Goal: Task Accomplishment & Management: Use online tool/utility

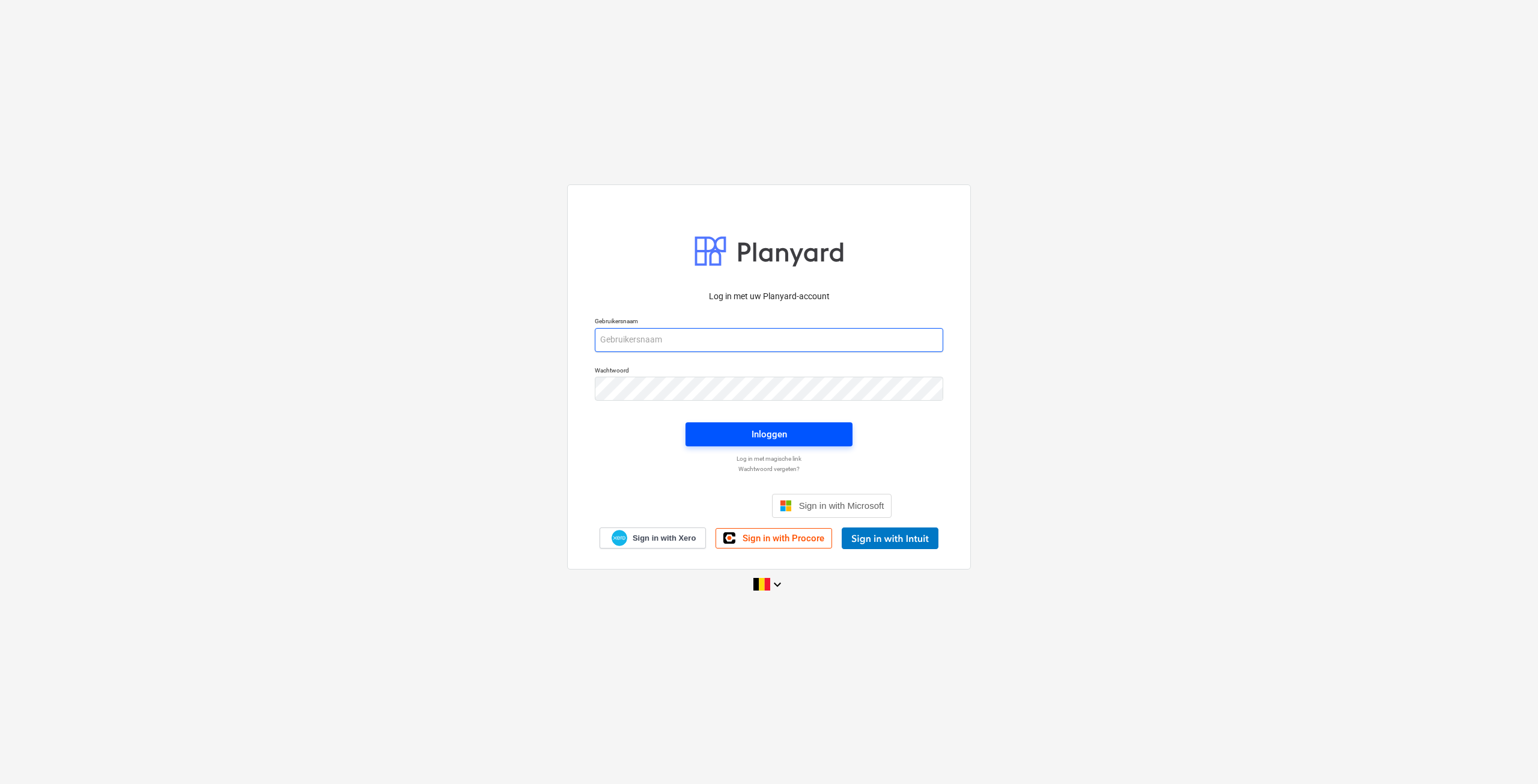
type input "[EMAIL_ADDRESS][DOMAIN_NAME]"
click at [799, 440] on span "Inloggen" at bounding box center [769, 434] width 139 height 16
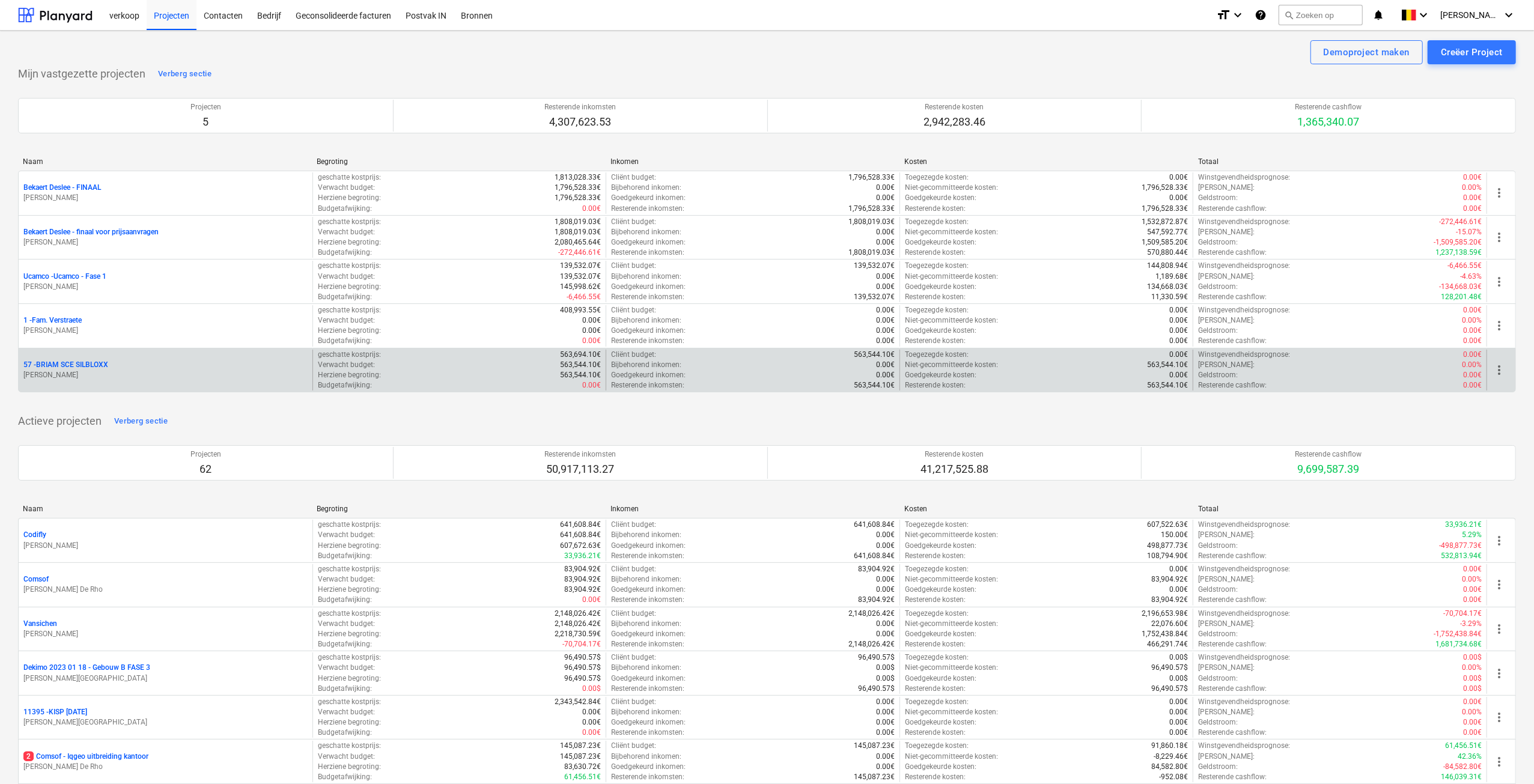
click at [93, 373] on p "[PERSON_NAME]" at bounding box center [165, 375] width 284 height 10
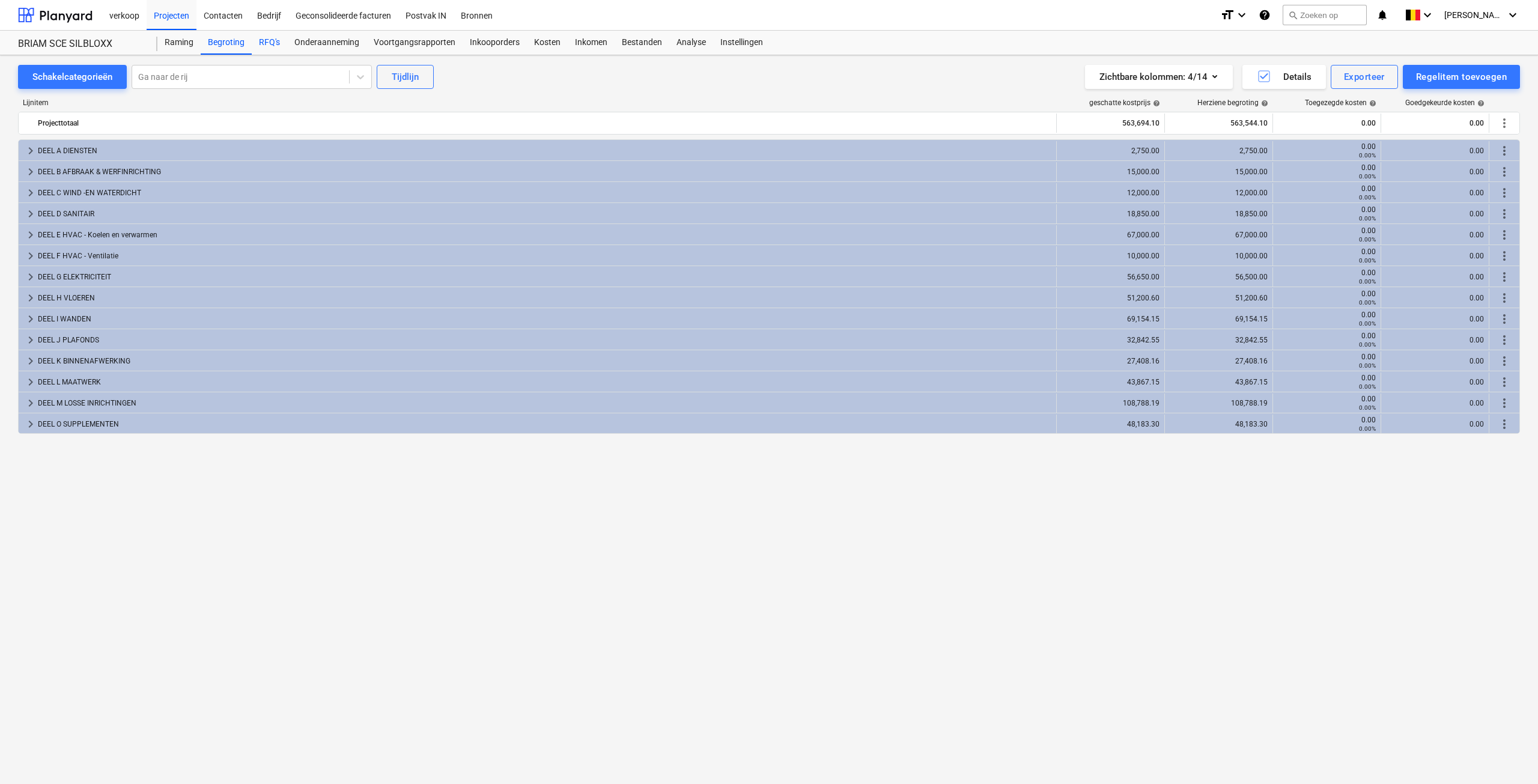
click at [265, 48] on div "RFQ's" at bounding box center [269, 42] width 35 height 24
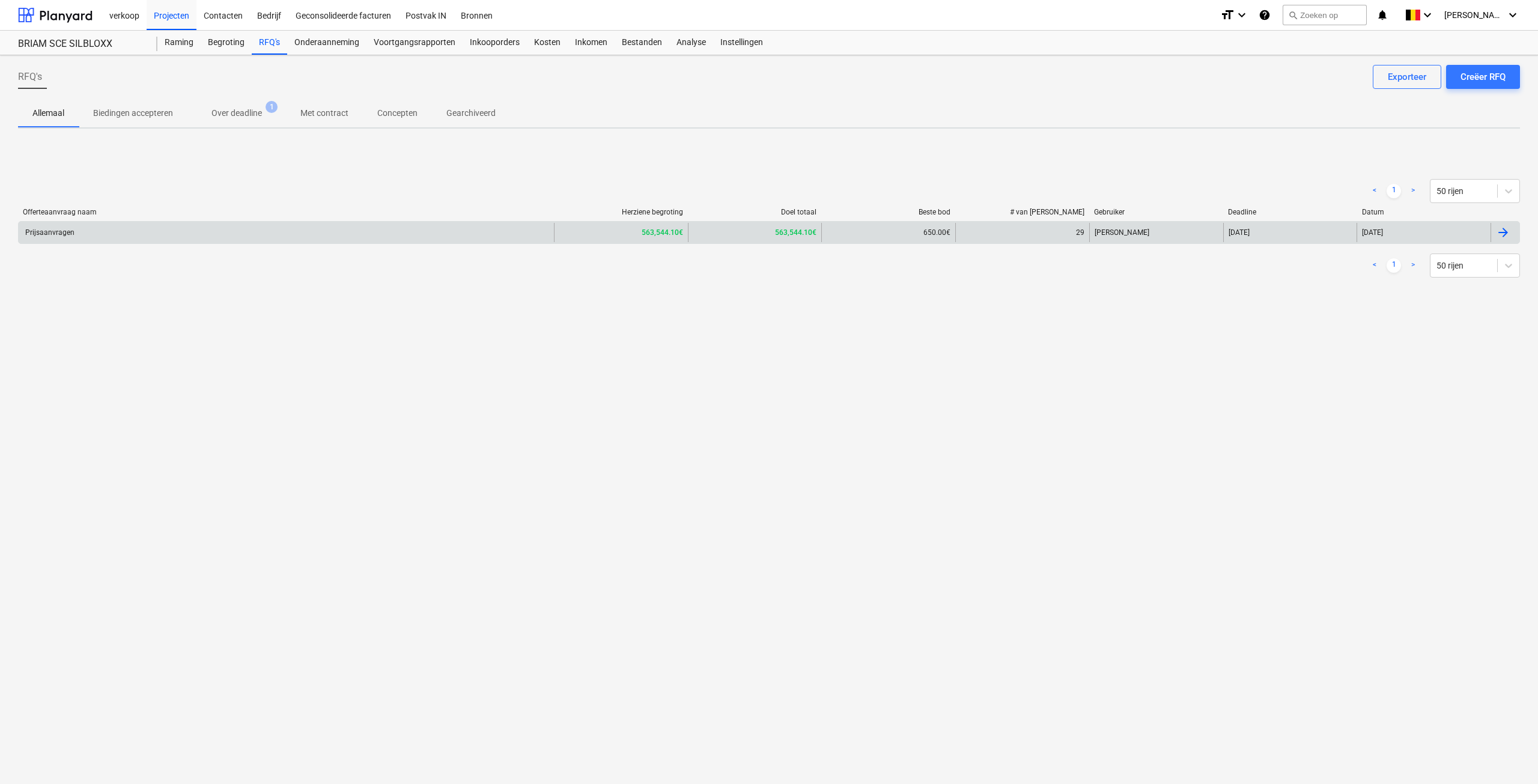
click at [158, 227] on div "Prijsaanvragen" at bounding box center [286, 233] width 535 height 19
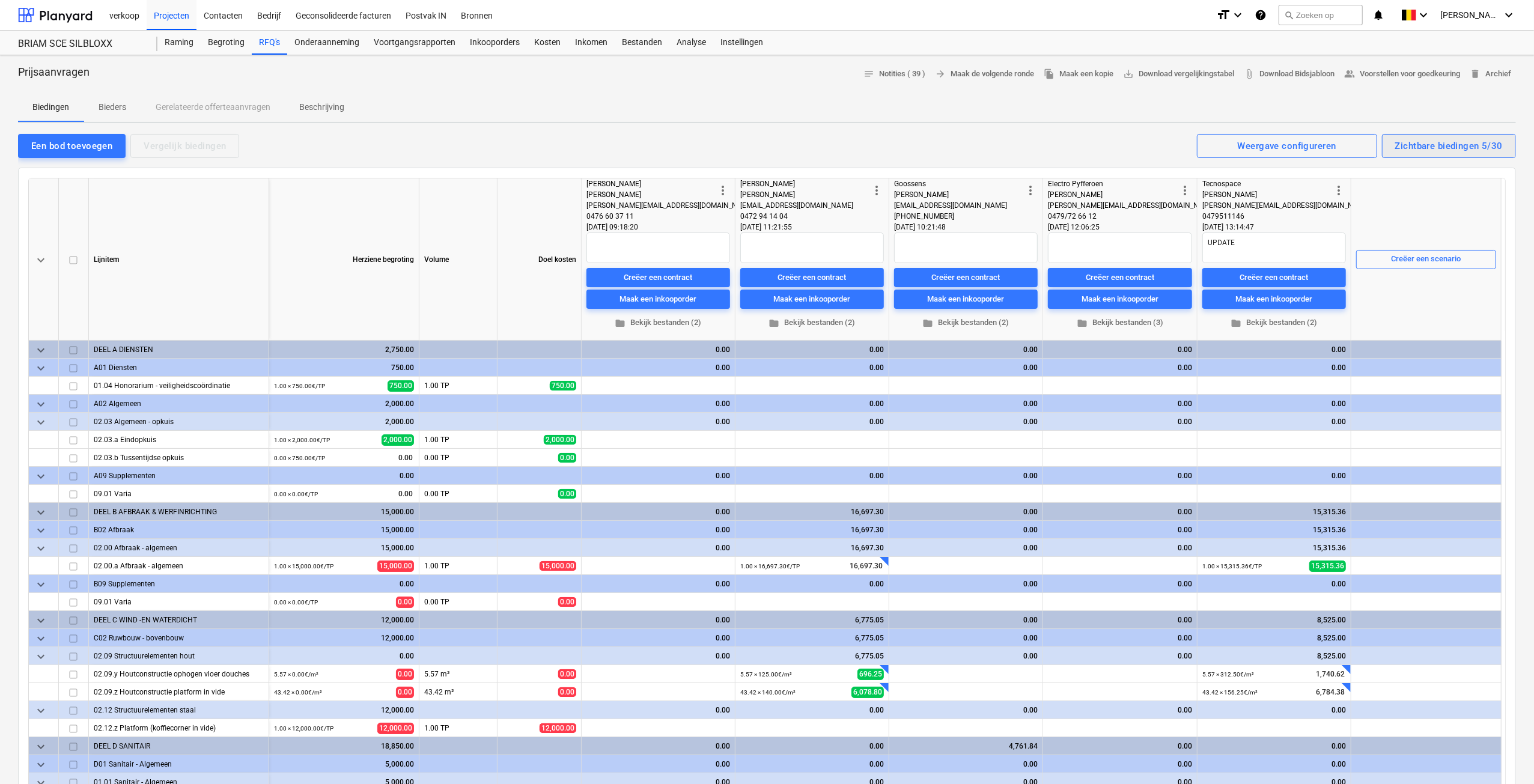
click at [1418, 141] on div "Zichtbare biedingen 5/30" at bounding box center [1449, 146] width 108 height 16
type textarea "x"
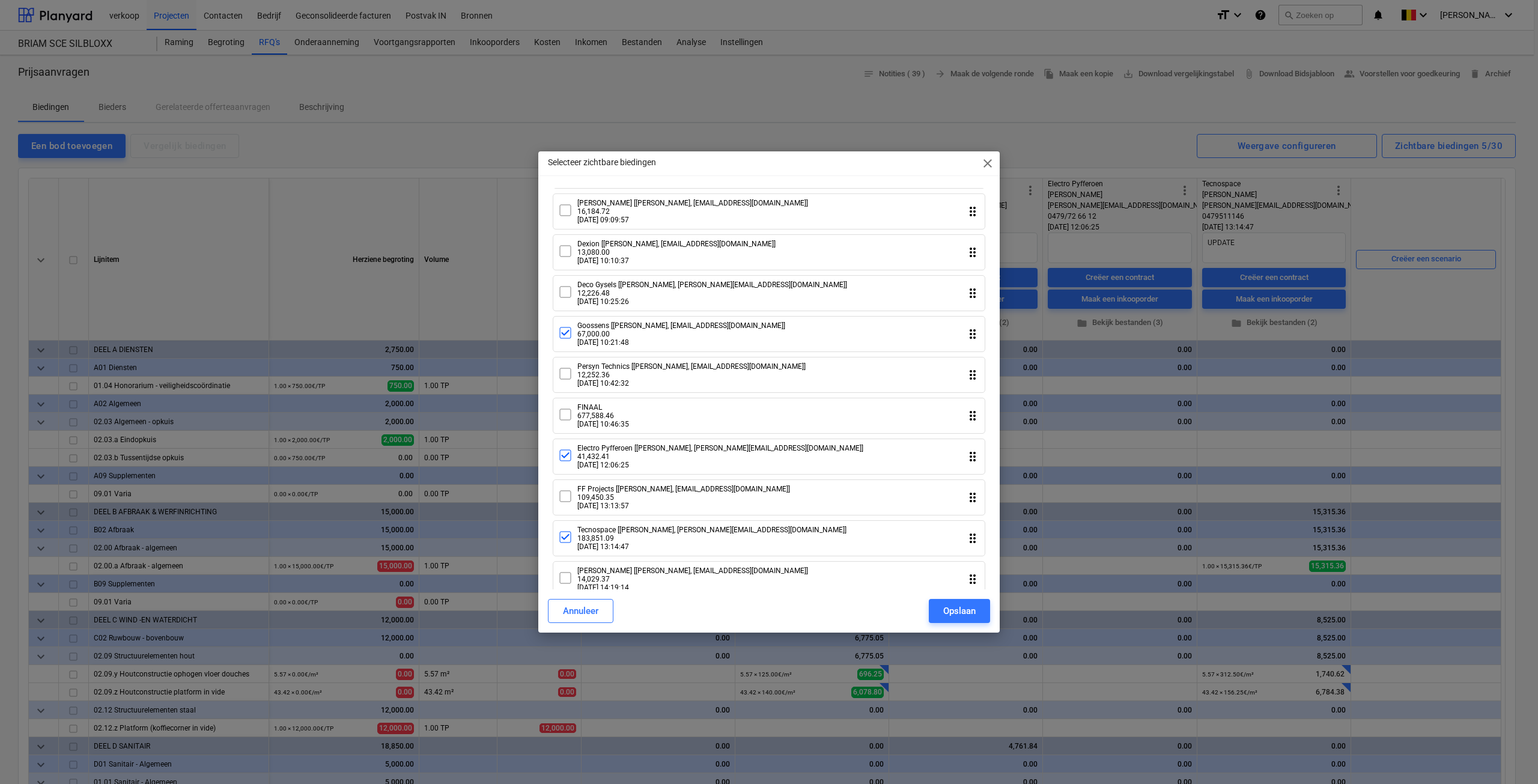
scroll to position [781, 0]
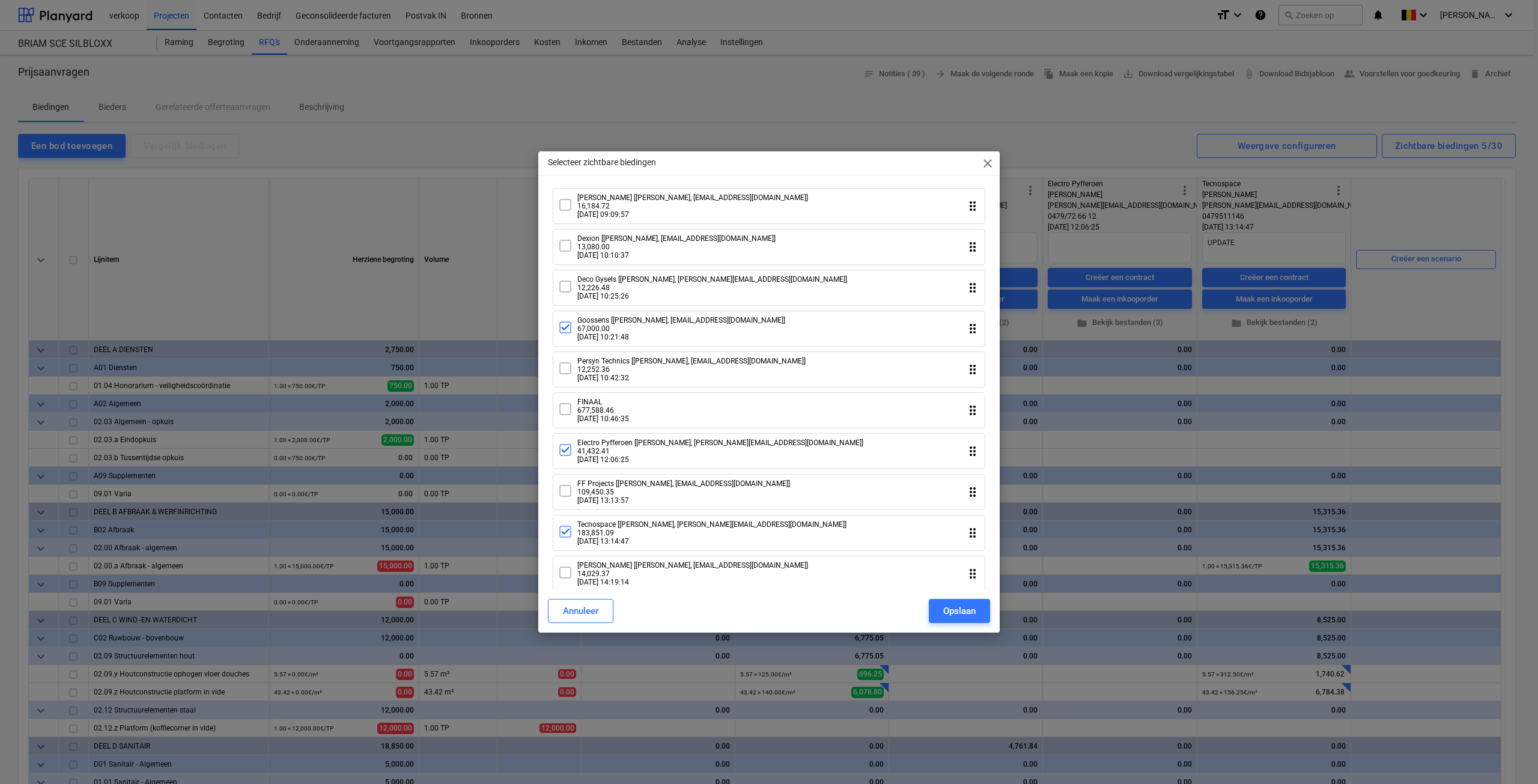
drag, startPoint x: 568, startPoint y: 473, endPoint x: 568, endPoint y: 510, distance: 37.0
click at [568, 457] on icon at bounding box center [565, 450] width 14 height 14
click at [570, 539] on icon at bounding box center [565, 531] width 14 height 14
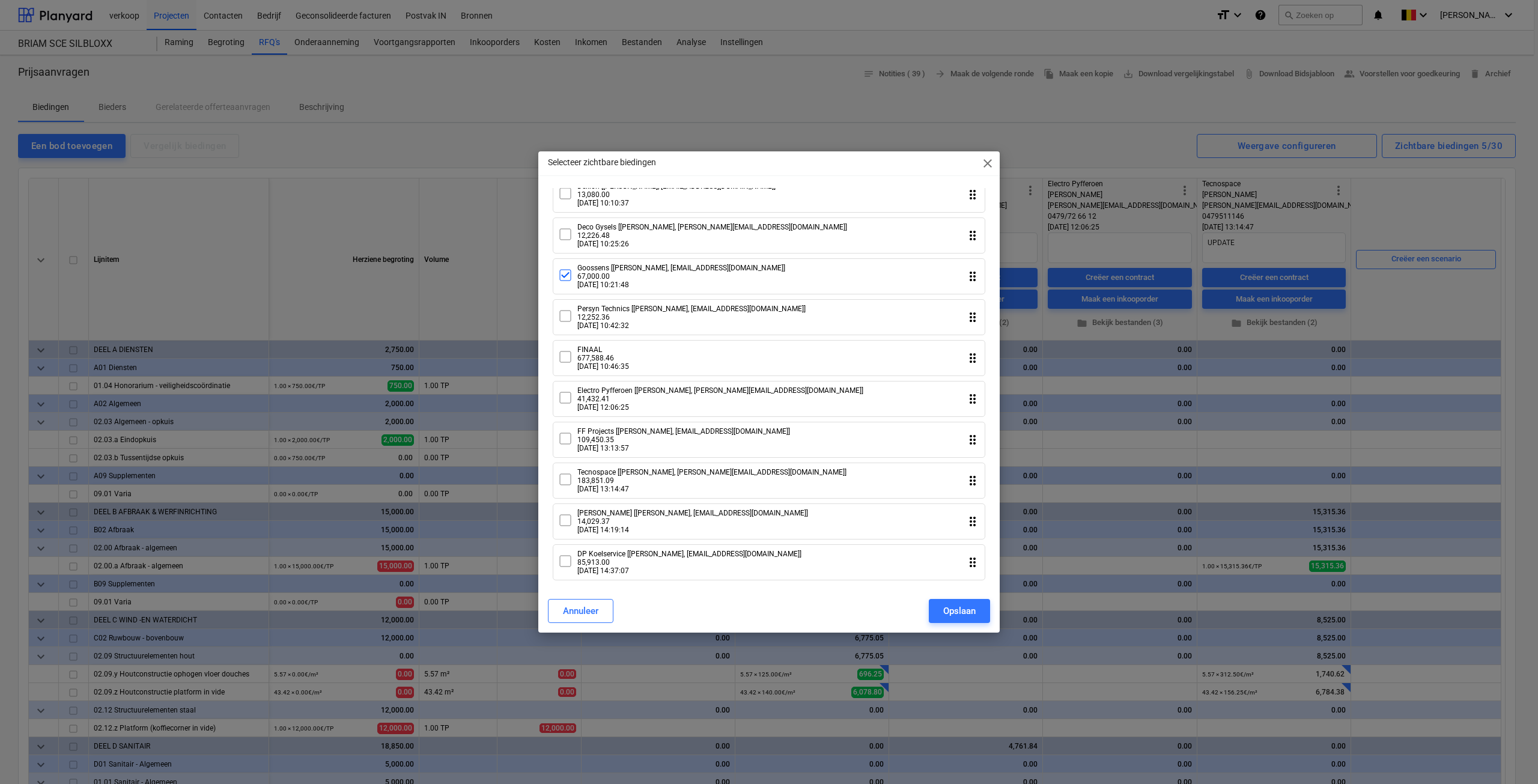
scroll to position [857, 0]
click at [570, 564] on icon at bounding box center [565, 561] width 14 height 14
click at [564, 272] on icon at bounding box center [565, 275] width 14 height 14
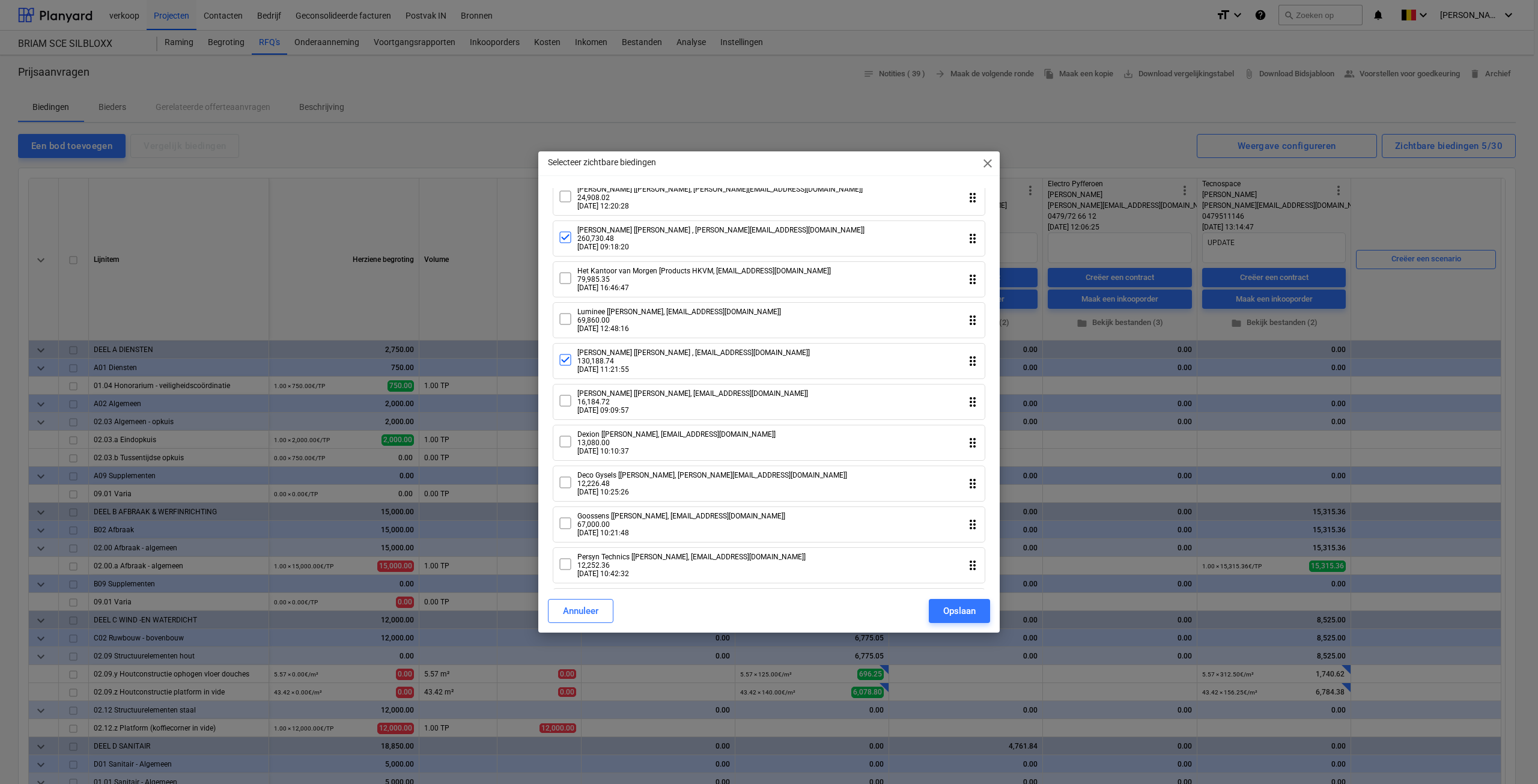
scroll to position [557, 0]
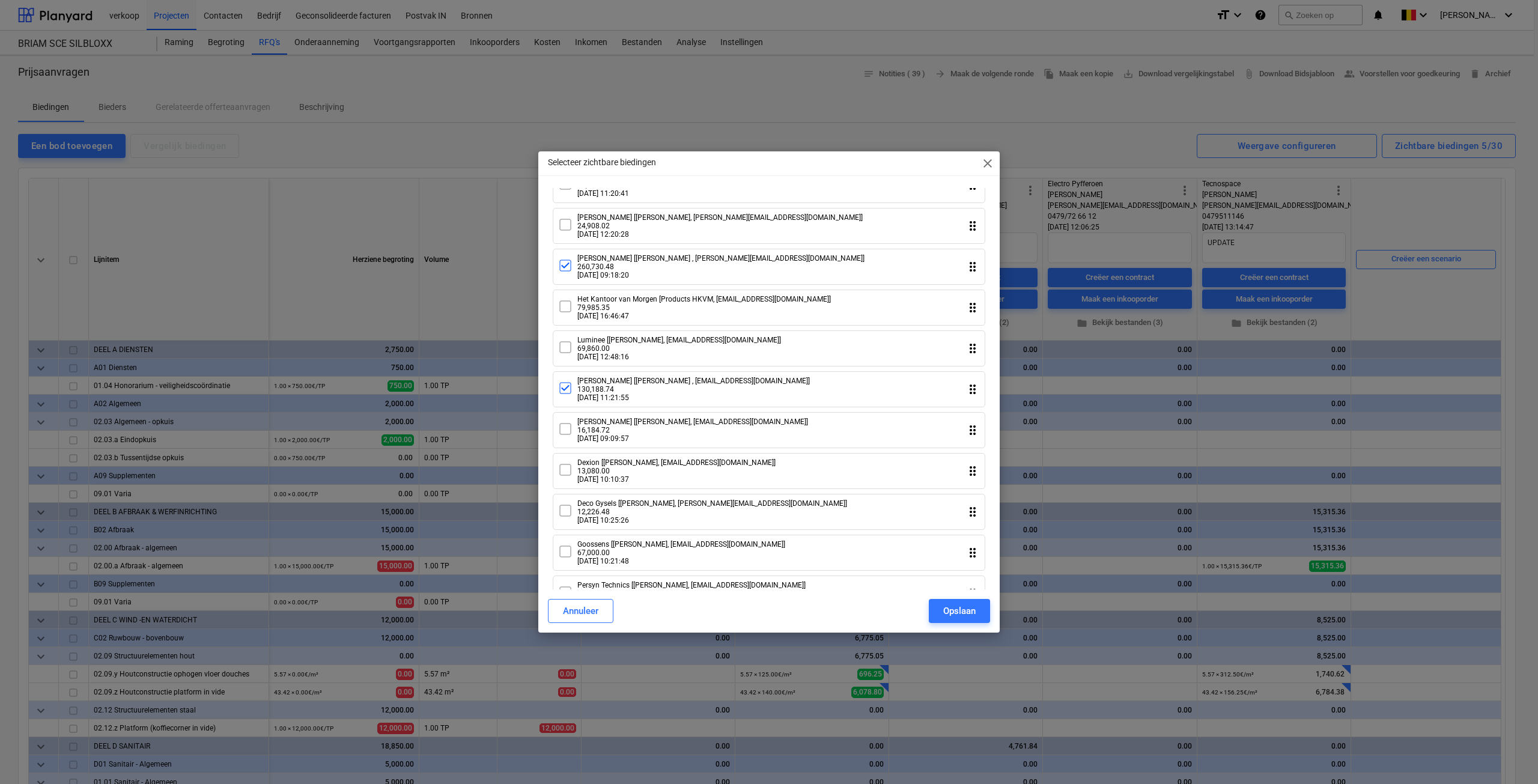
drag, startPoint x: 568, startPoint y: 406, endPoint x: 575, endPoint y: 342, distance: 64.4
click at [568, 395] on icon at bounding box center [565, 388] width 14 height 14
click at [562, 273] on icon at bounding box center [565, 265] width 14 height 14
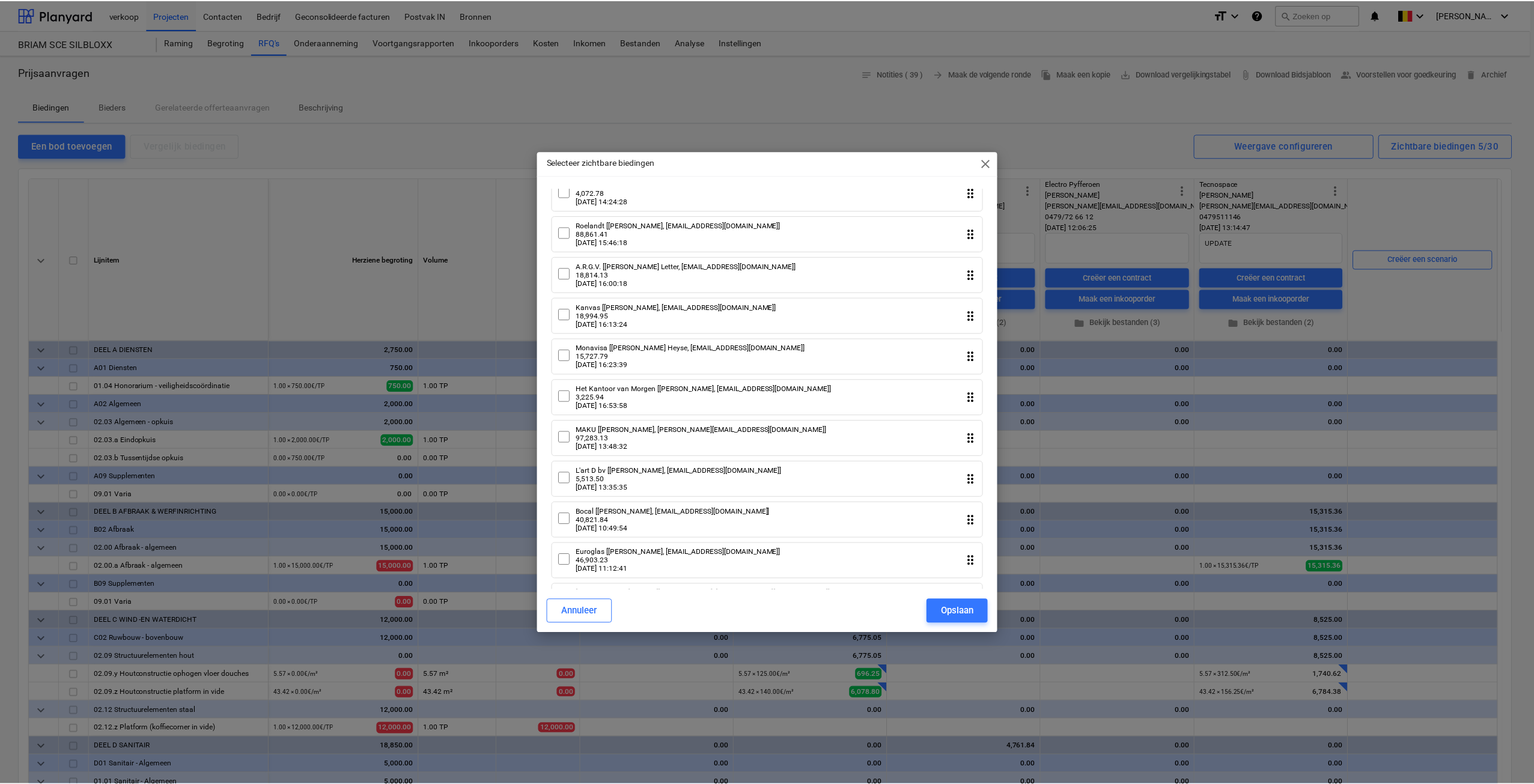
scroll to position [0, 0]
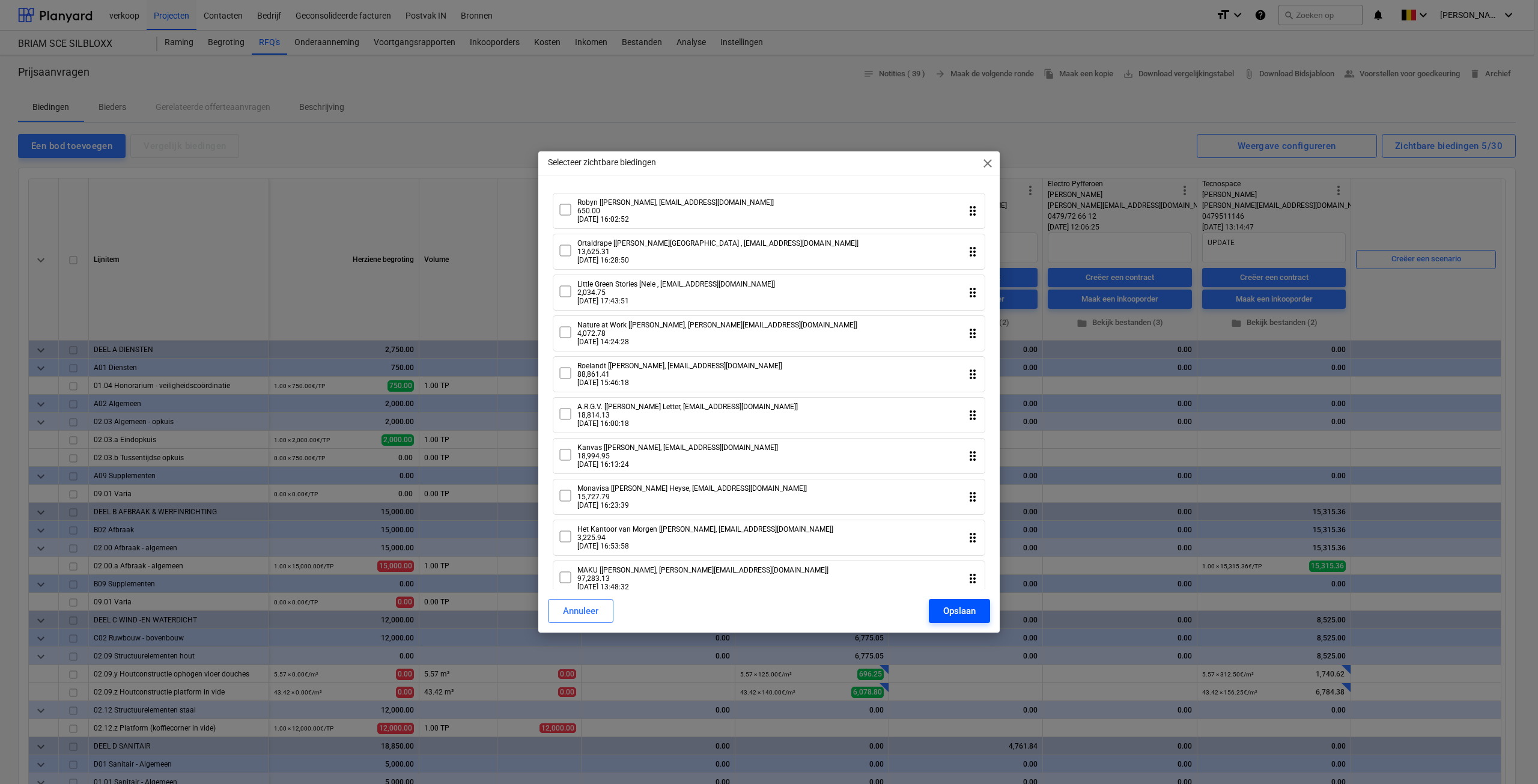
click at [959, 608] on div "Opslaan" at bounding box center [959, 611] width 32 height 16
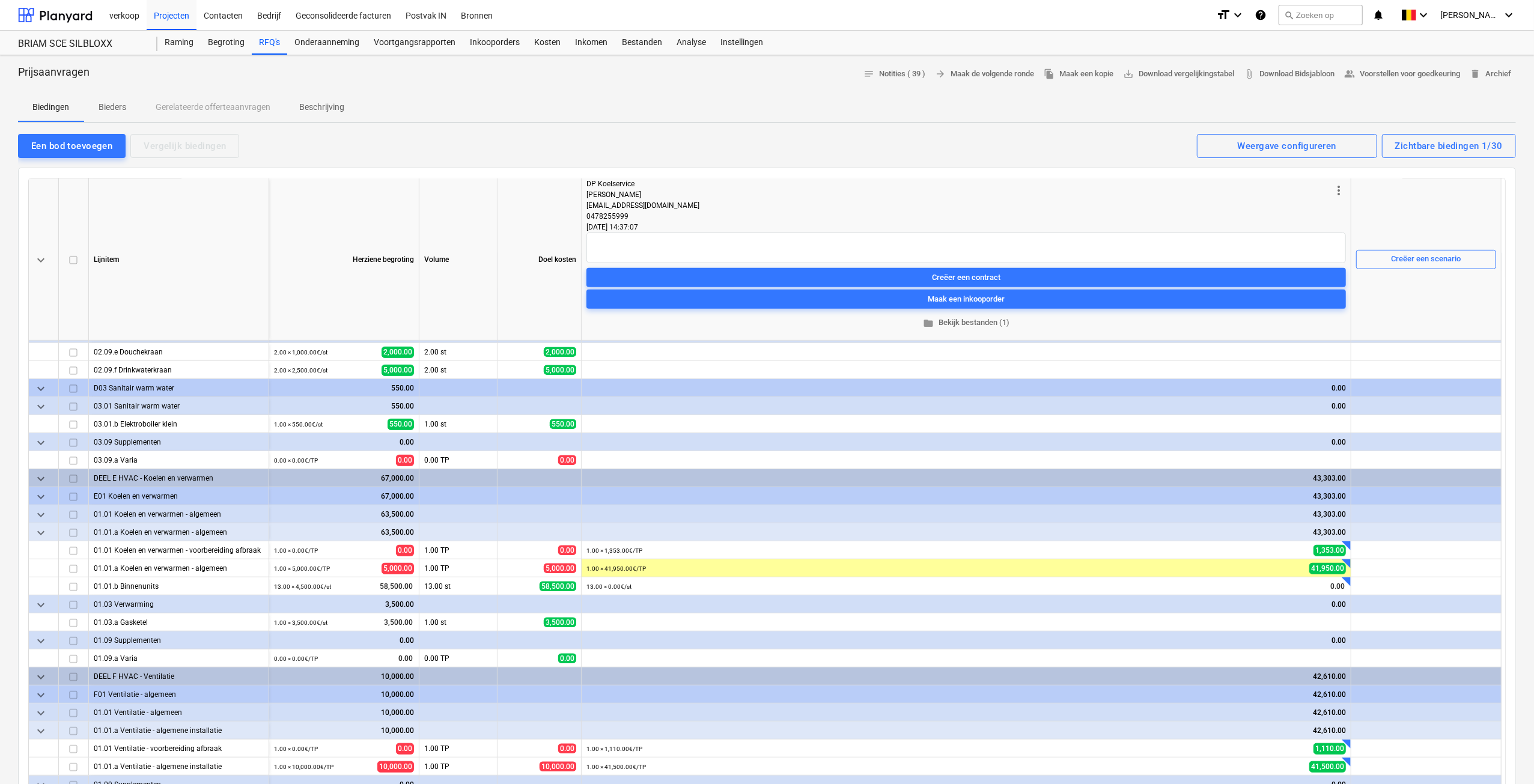
scroll to position [721, 0]
